Goal: Find specific page/section

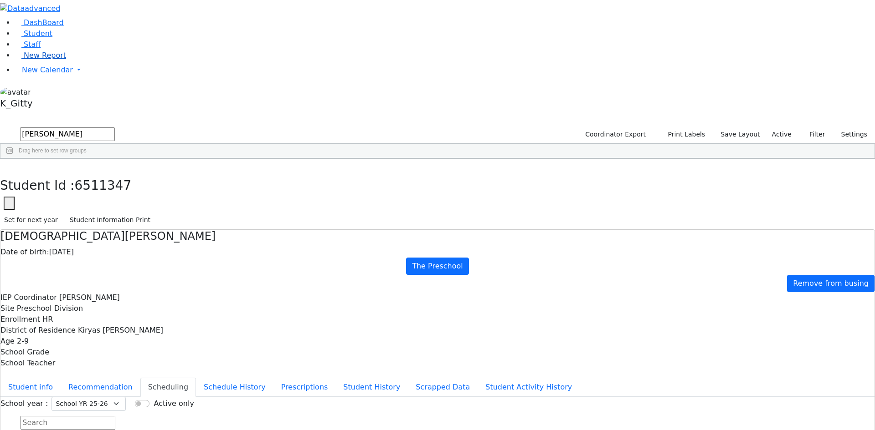
click at [49, 60] on span "New Report" at bounding box center [45, 55] width 42 height 9
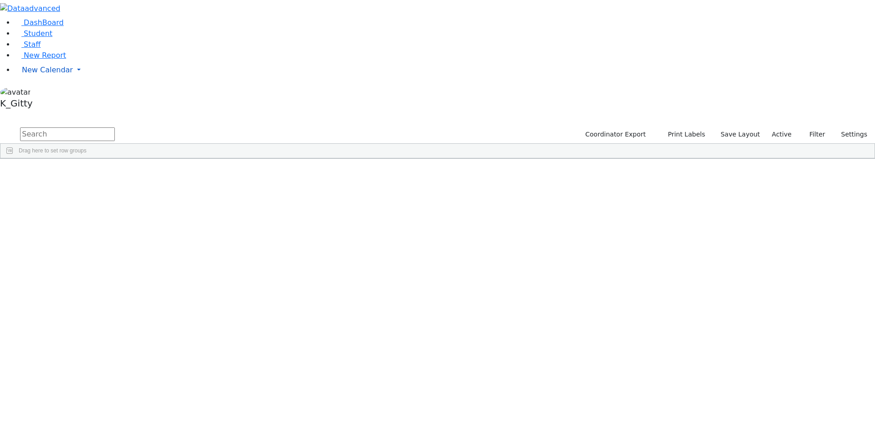
click at [84, 79] on link "New Calendar" at bounding box center [445, 70] width 860 height 18
click at [67, 103] on span "Teacher Report" at bounding box center [49, 99] width 55 height 9
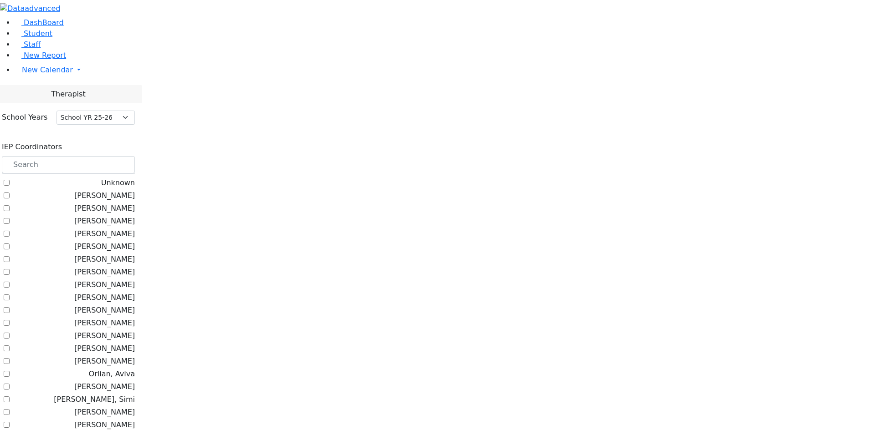
select select "212"
click at [119, 190] on label "[PERSON_NAME]" at bounding box center [104, 195] width 61 height 11
click at [10, 193] on input "[PERSON_NAME]" at bounding box center [7, 196] width 6 height 6
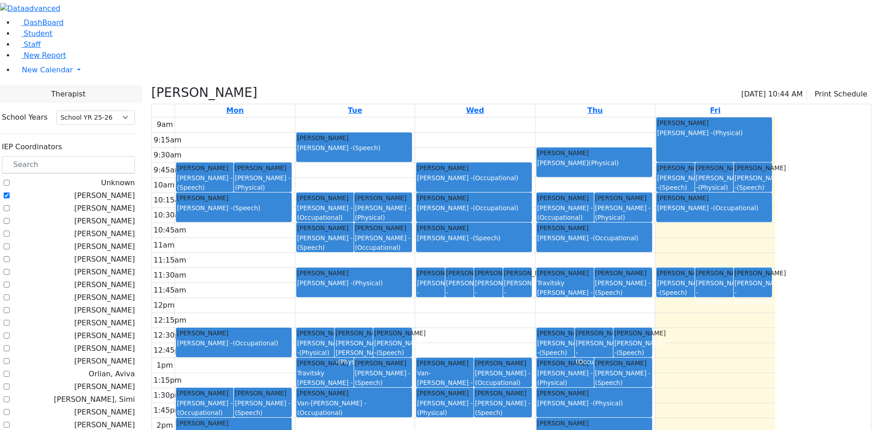
click at [775, 380] on div "9am 9:15am 9:30am 9:45am 10am 10:15am 10:30am 10:45am 11am 11:15am 11:30am 11:4…" at bounding box center [463, 298] width 623 height 361
drag, startPoint x: 249, startPoint y: 271, endPoint x: 287, endPoint y: 302, distance: 49.2
click at [287, 302] on tbody "9am 9:15am 9:30am 9:45am 10am 10:15am 10:30am 10:45am 11am 11:15am 11:30am 11:4…" at bounding box center [463, 298] width 623 height 361
click at [113, 190] on label "[PERSON_NAME]" at bounding box center [104, 195] width 61 height 11
click at [10, 193] on input "Litzman, Shterna" at bounding box center [7, 196] width 6 height 6
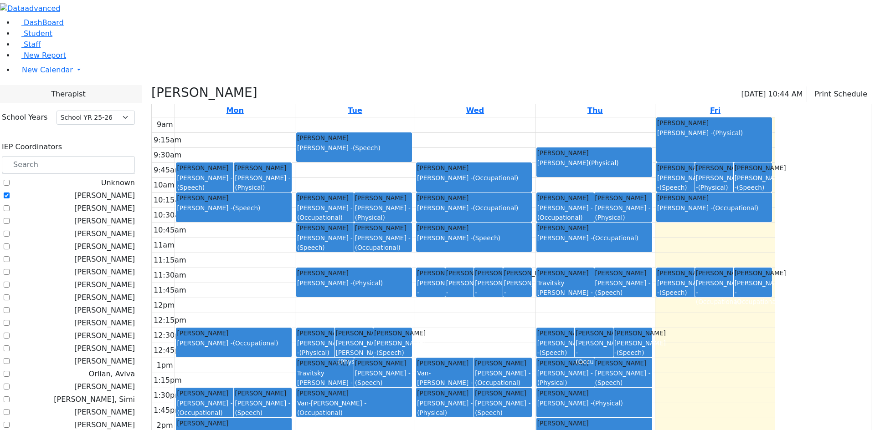
checkbox input "false"
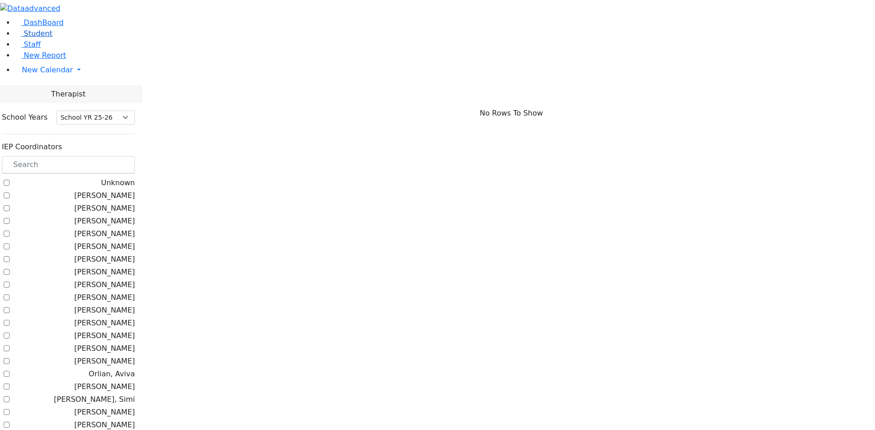
click at [36, 38] on span "Student" at bounding box center [38, 33] width 29 height 9
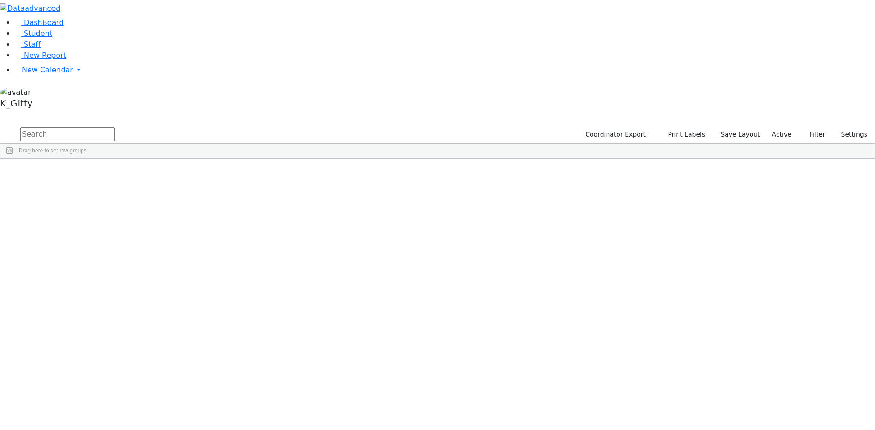
click at [115, 128] on input "text" at bounding box center [67, 135] width 95 height 14
type input "engl"
click at [0, 126] on button "submit" at bounding box center [9, 134] width 18 height 17
click at [116, 174] on div "Englander" at bounding box center [87, 180] width 57 height 13
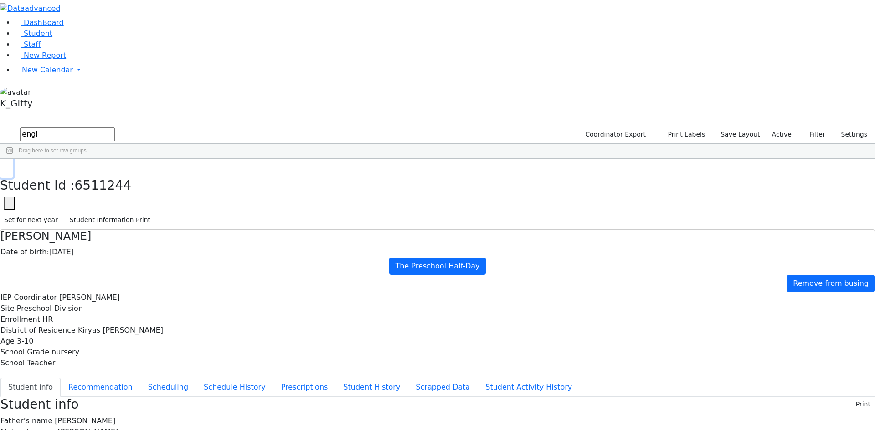
click at [13, 159] on button "button" at bounding box center [6, 168] width 13 height 19
click at [41, 49] on link "Staff" at bounding box center [28, 44] width 26 height 9
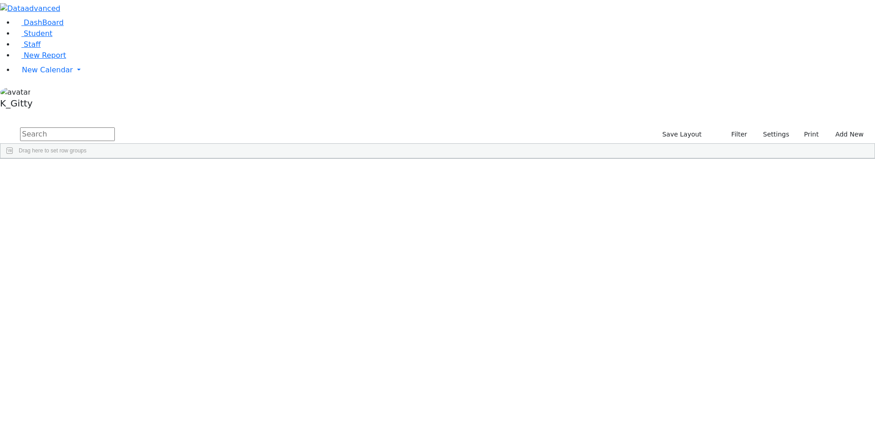
click at [115, 128] on input "text" at bounding box center [67, 135] width 95 height 14
type input "berko"
click at [289, 174] on div "11359 Berkowitz Pessy Teacher Aide Bilingual Female Paraprofessional (845) 506-…" at bounding box center [432, 187] width 864 height 26
click at [52, 38] on link "Student" at bounding box center [34, 33] width 38 height 9
click at [115, 128] on input "text" at bounding box center [67, 135] width 95 height 14
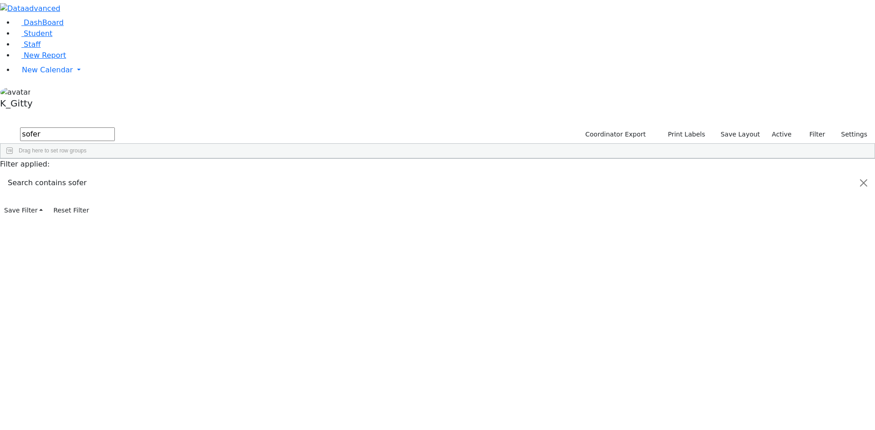
type input "sofer"
click at [0, 126] on button "submit" at bounding box center [9, 134] width 18 height 17
click at [116, 174] on div "Sofer" at bounding box center [87, 180] width 57 height 13
